Goal: Information Seeking & Learning: Stay updated

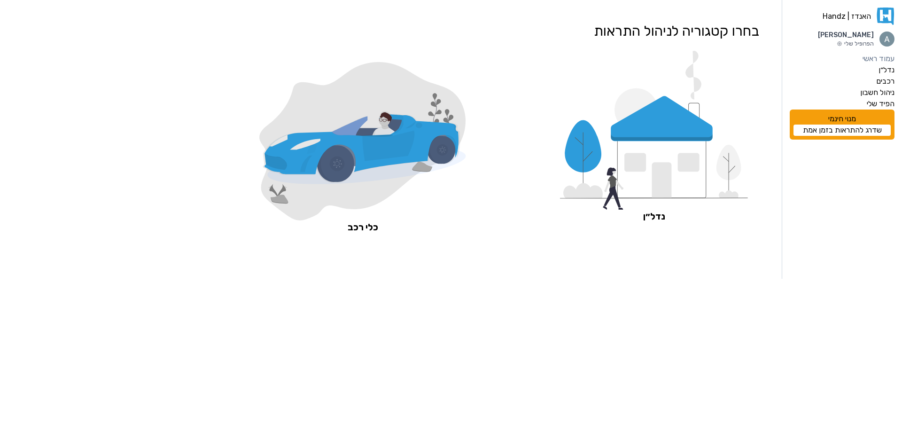
click at [670, 151] on icon at bounding box center [661, 167] width 89 height 62
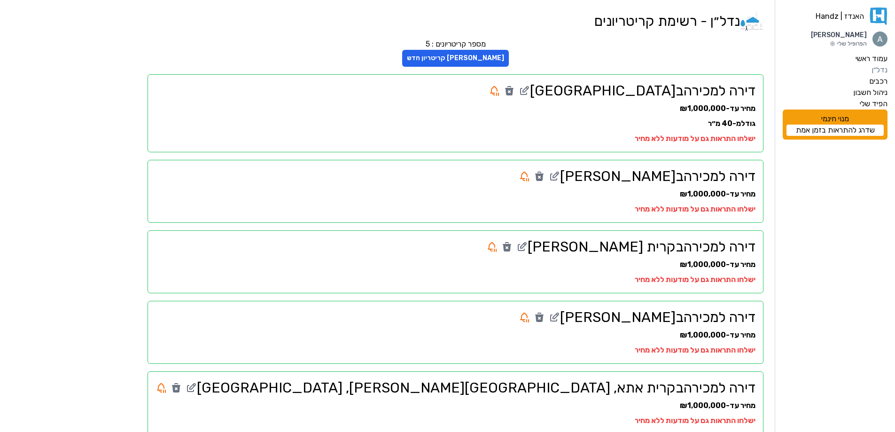
click at [888, 103] on aside "האנדז | Handz Amitai Fradkin הפרופיל שלי עמוד ראשי נדל״ן רכבים ניהול חשבון הפיד…" at bounding box center [835, 226] width 120 height 453
click at [878, 103] on label "הפיד שלי" at bounding box center [874, 103] width 28 height 11
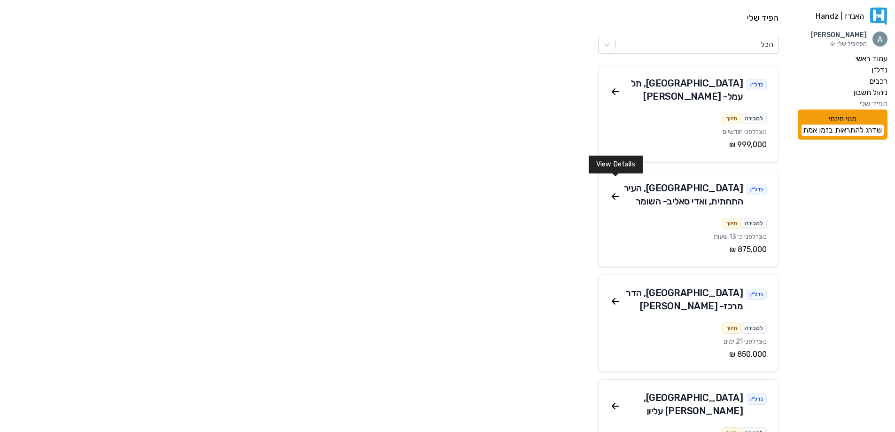
click at [613, 191] on icon at bounding box center [615, 196] width 11 height 11
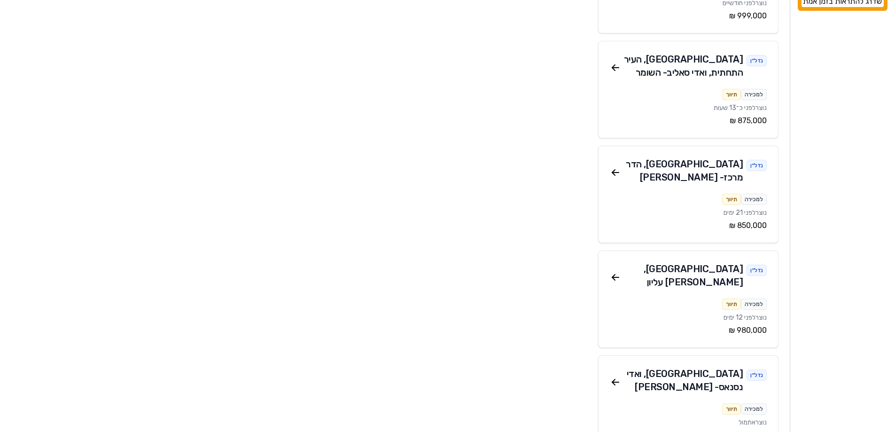
scroll to position [141, 0]
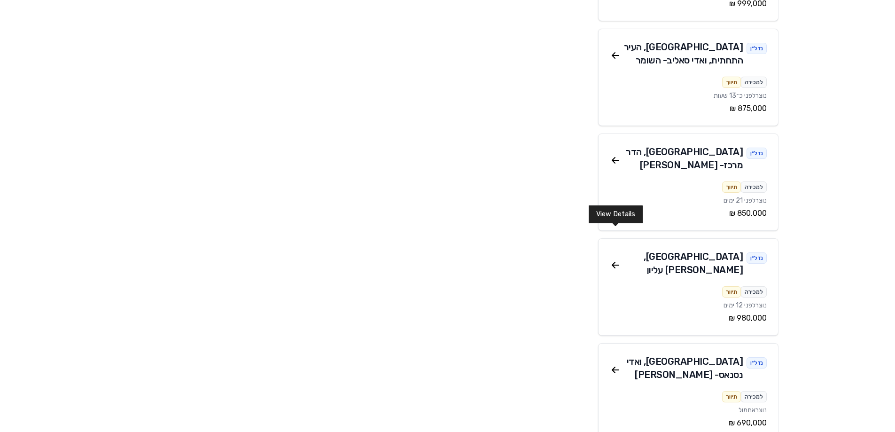
click at [617, 259] on icon at bounding box center [615, 264] width 11 height 11
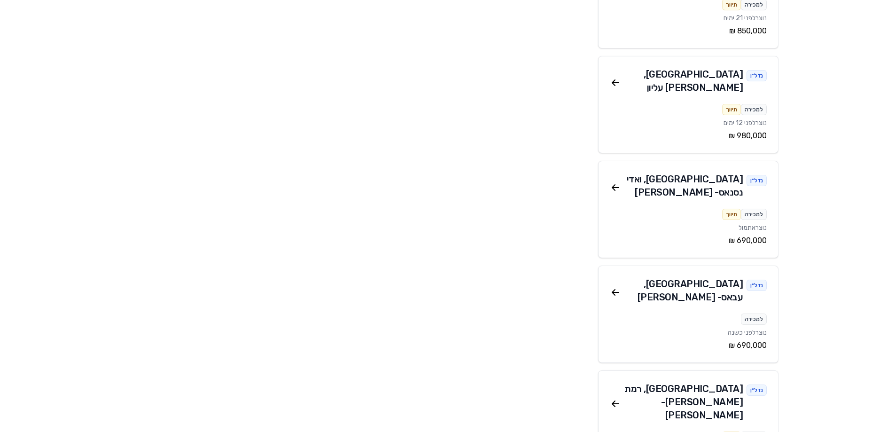
scroll to position [329, 0]
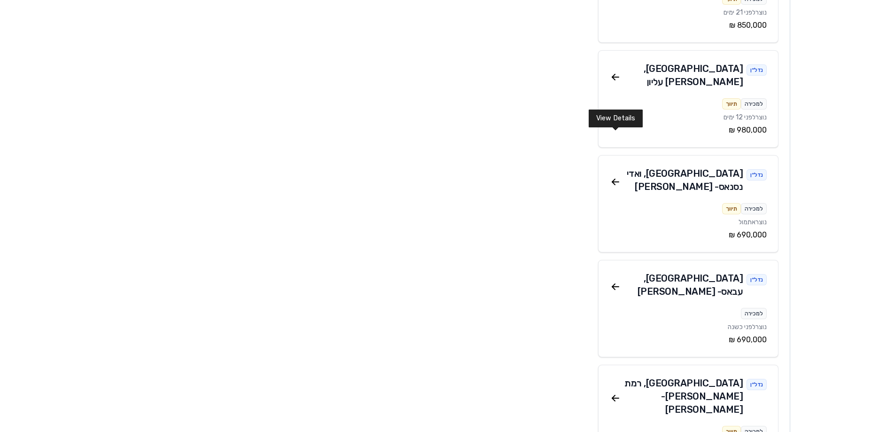
click at [614, 179] on icon at bounding box center [613, 180] width 3 height 3
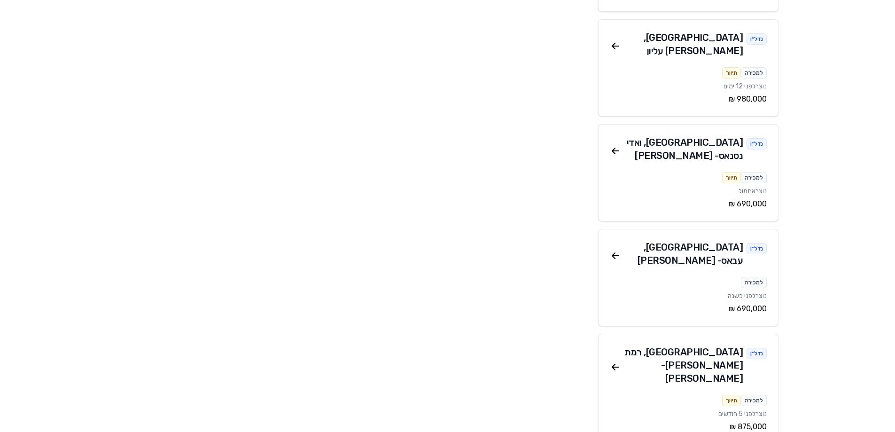
scroll to position [376, 0]
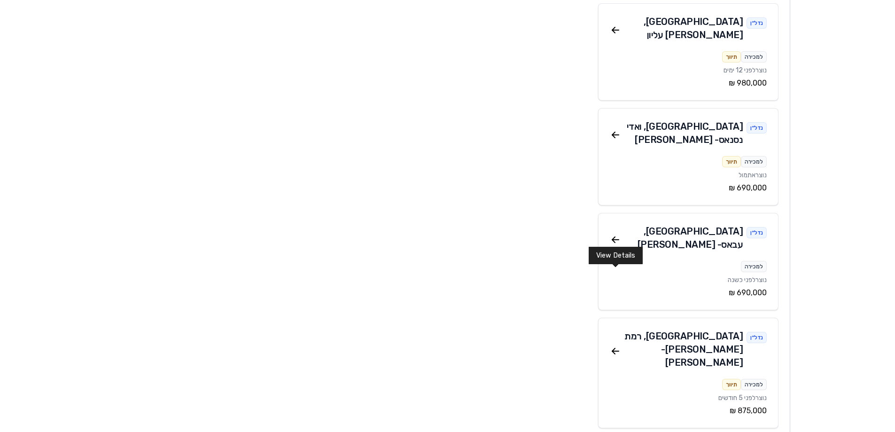
click at [612, 345] on icon at bounding box center [615, 350] width 11 height 11
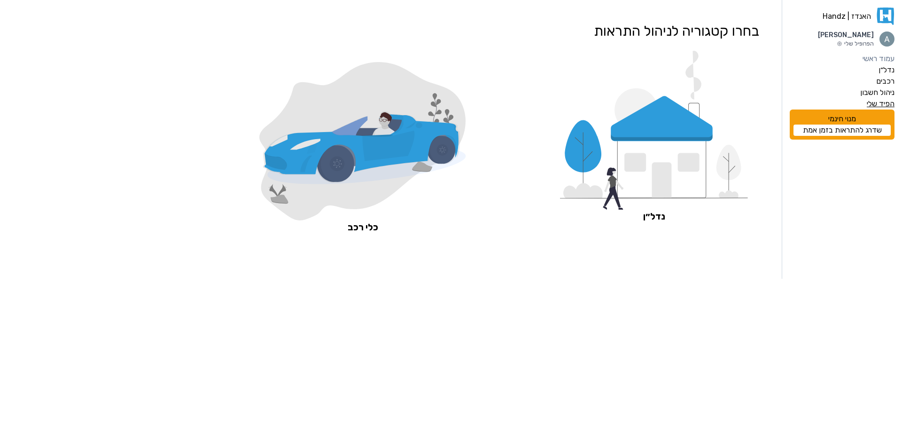
click at [881, 100] on label "הפיד שלי" at bounding box center [881, 103] width 28 height 11
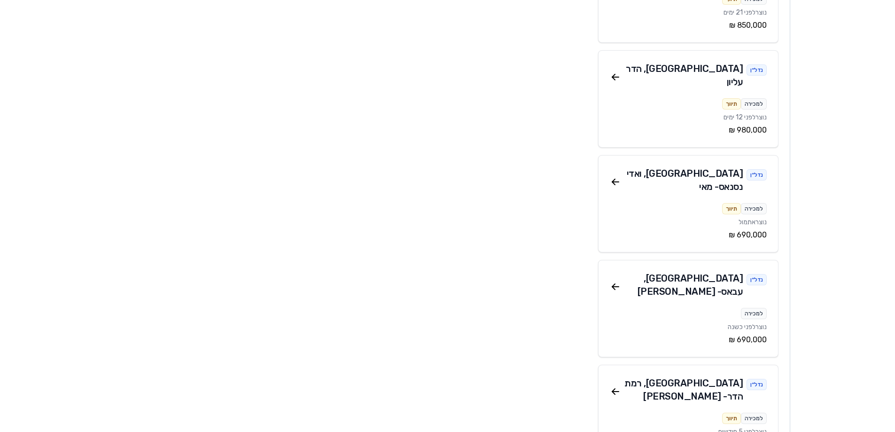
scroll to position [376, 0]
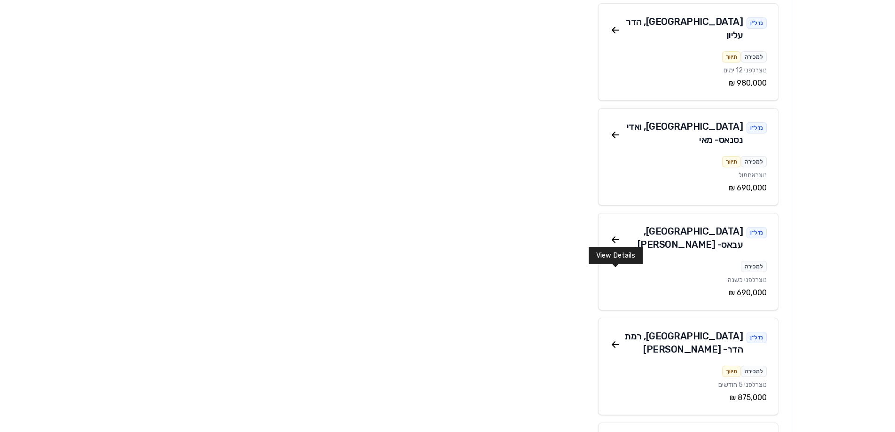
click at [614, 339] on icon at bounding box center [615, 344] width 11 height 11
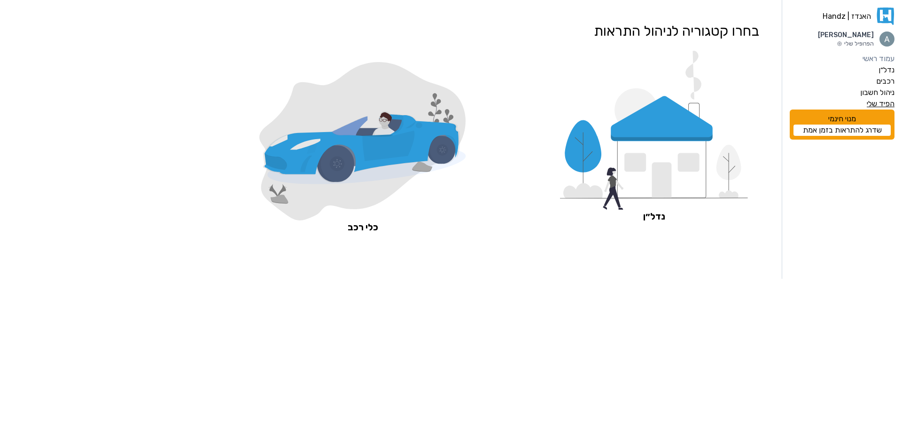
click at [887, 103] on label "הפיד שלי" at bounding box center [881, 103] width 28 height 11
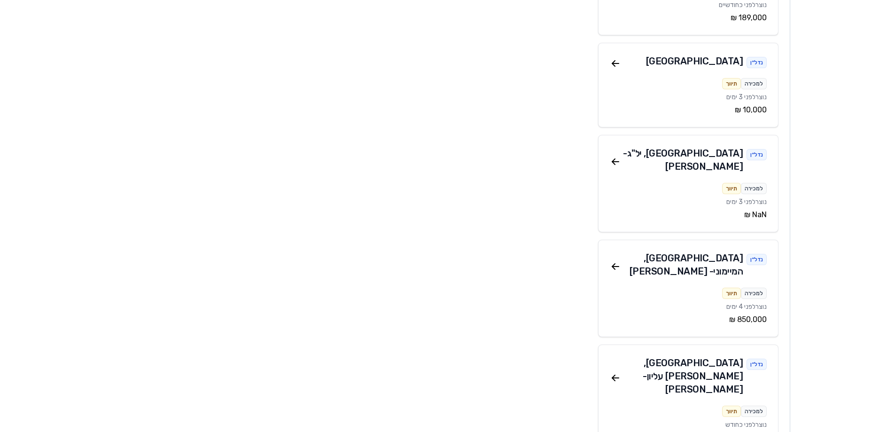
scroll to position [939, 0]
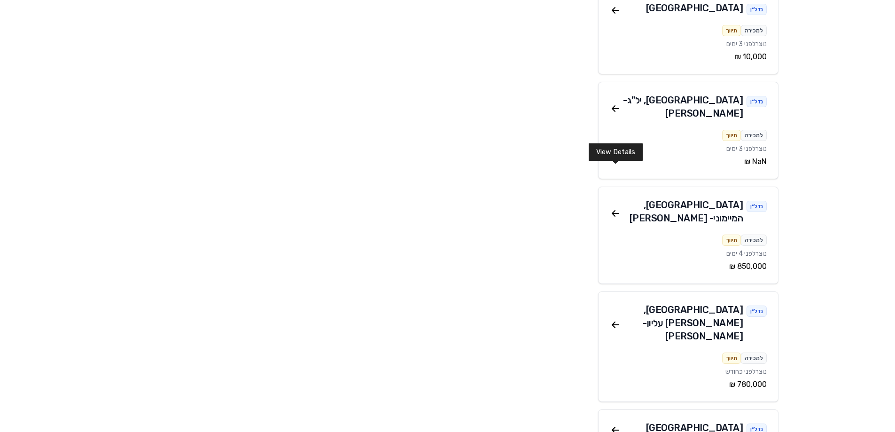
click at [616, 319] on icon at bounding box center [615, 324] width 11 height 11
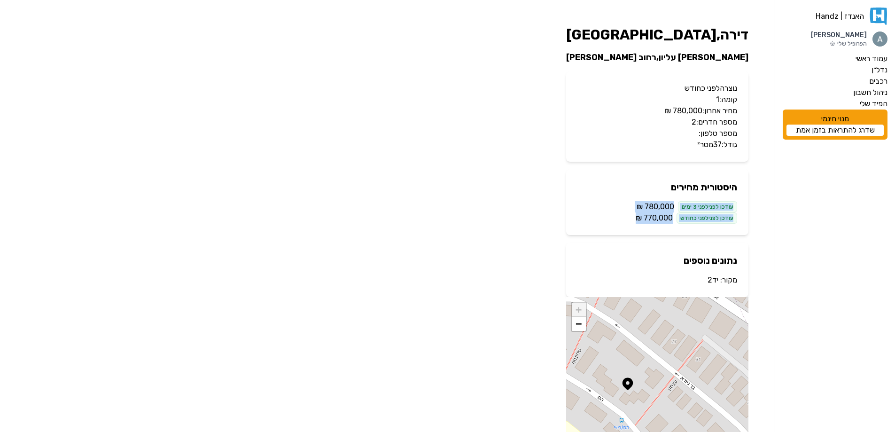
drag, startPoint x: 610, startPoint y: 189, endPoint x: 608, endPoint y: 224, distance: 35.3
click at [608, 224] on div "האנדז | Handz Amitai Fradkin הפרופיל שלי עמוד ראשי נדל״ן רכבים ניהול חשבון הפיד…" at bounding box center [447, 248] width 895 height 496
drag, startPoint x: 608, startPoint y: 224, endPoint x: 608, endPoint y: 175, distance: 48.9
click at [608, 175] on div "האנדז | Handz Amitai Fradkin הפרופיל שלי עמוד ראשי נדל״ן רכבים ניהול חשבון הפיד…" at bounding box center [447, 248] width 895 height 496
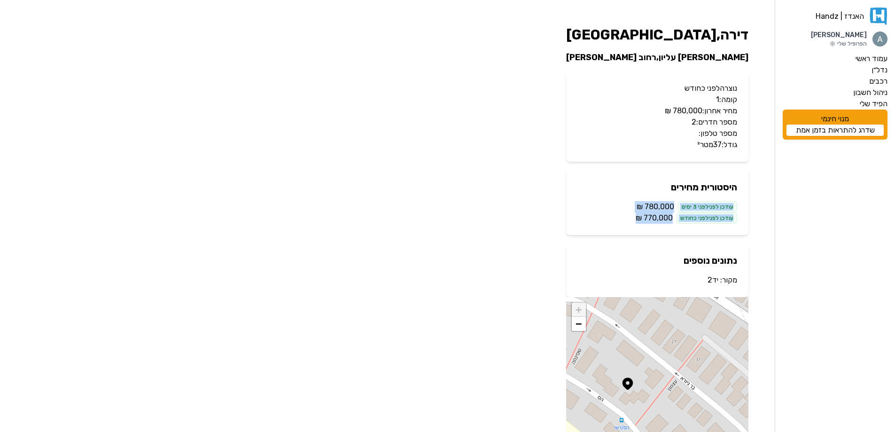
click at [608, 175] on div "האנדז | Handz Amitai Fradkin הפרופיל שלי עמוד ראשי נדל״ן רכבים ניהול חשבון הפיד…" at bounding box center [447, 248] width 895 height 496
